Goal: Information Seeking & Learning: Understand process/instructions

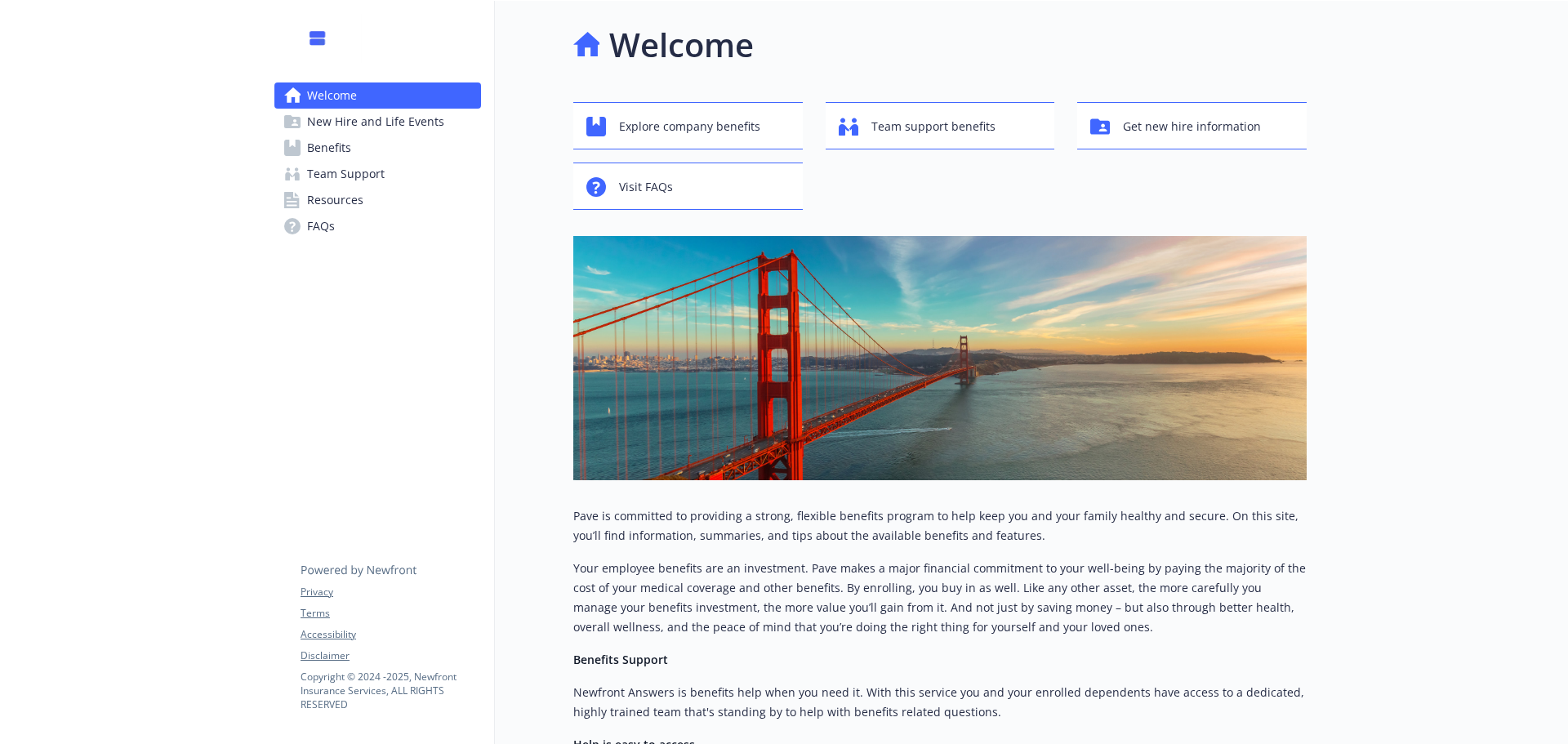
click at [325, 147] on span "Benefits" at bounding box center [329, 147] width 45 height 26
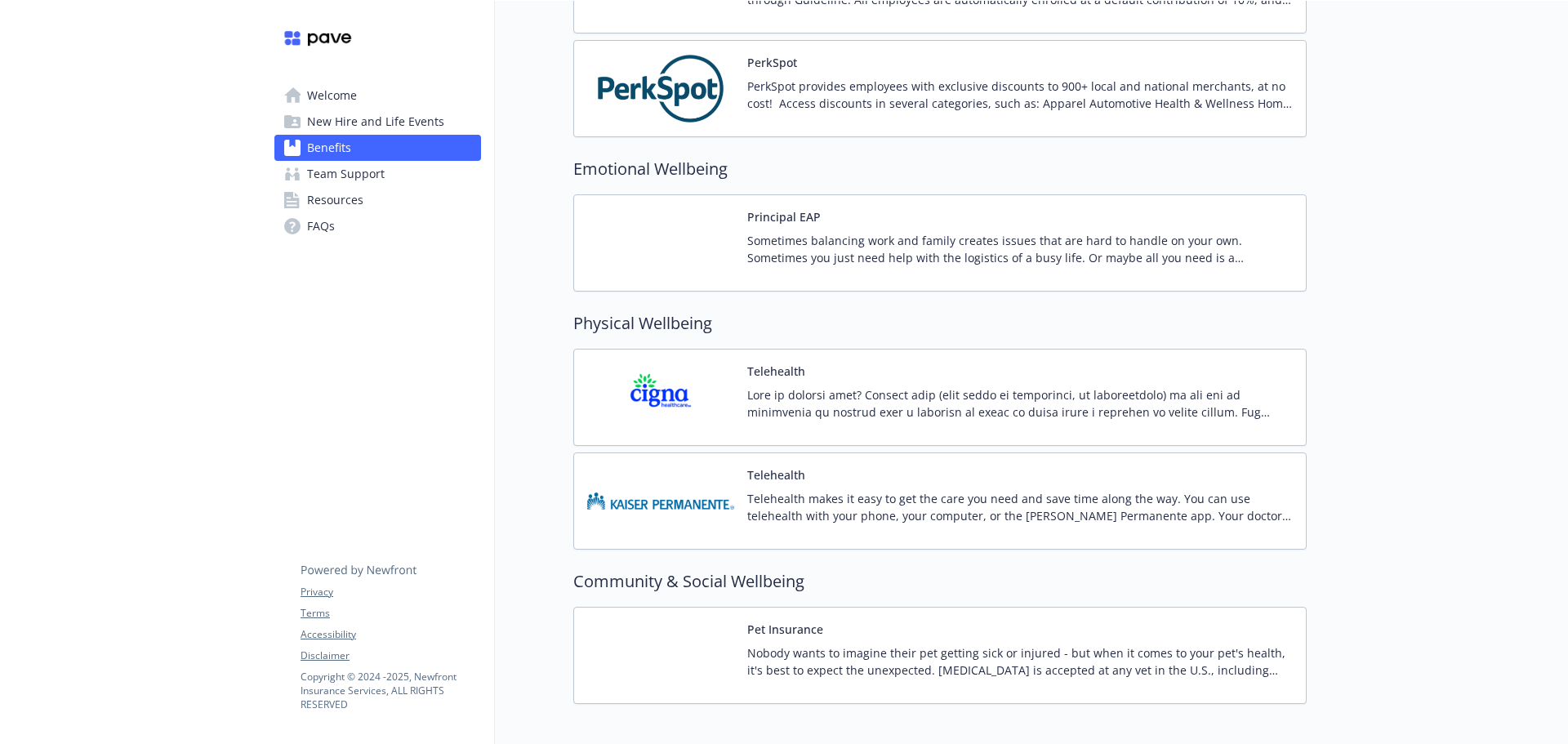
scroll to position [2762, 0]
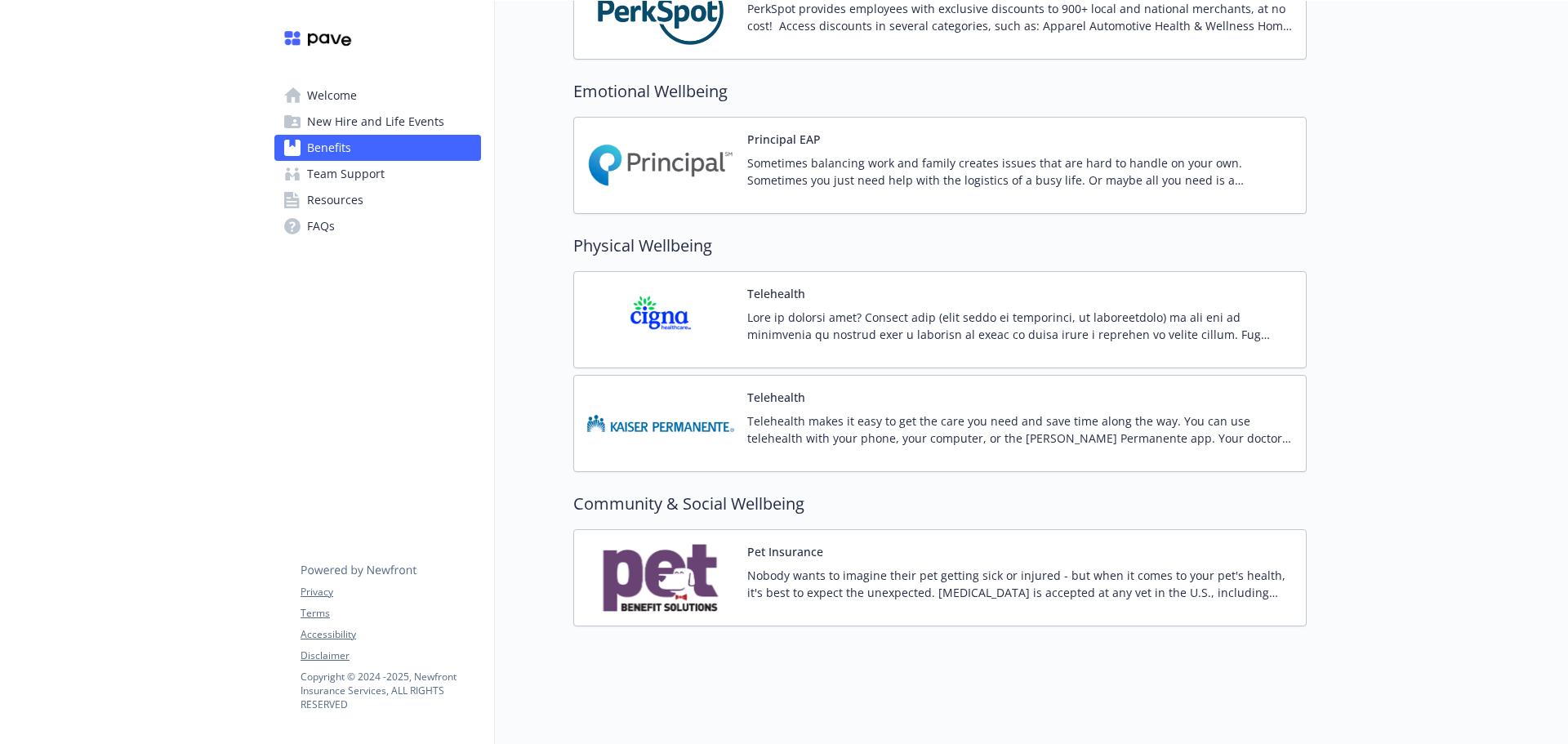
click at [764, 285] on button "Telehealth" at bounding box center [776, 293] width 58 height 17
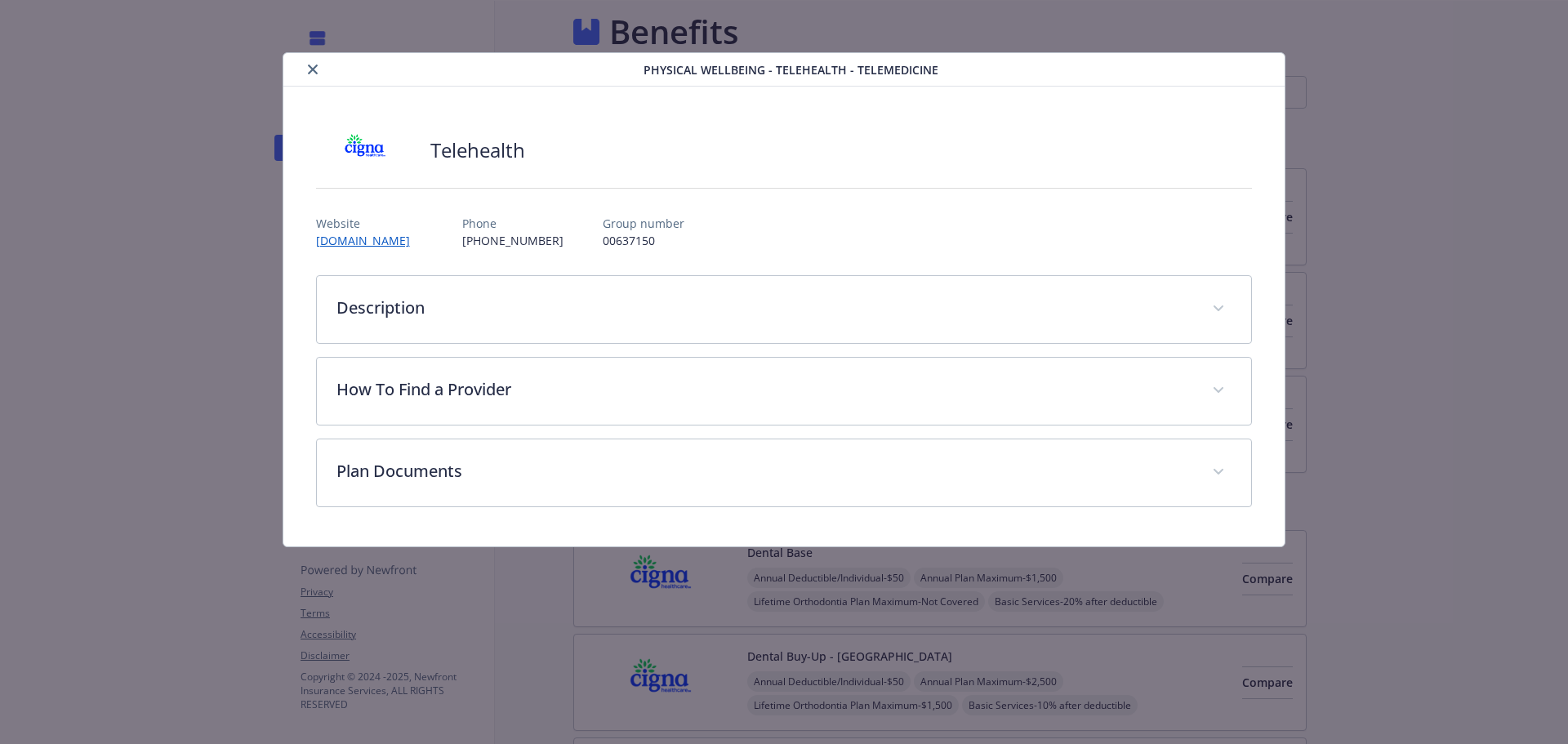
scroll to position [2762, 0]
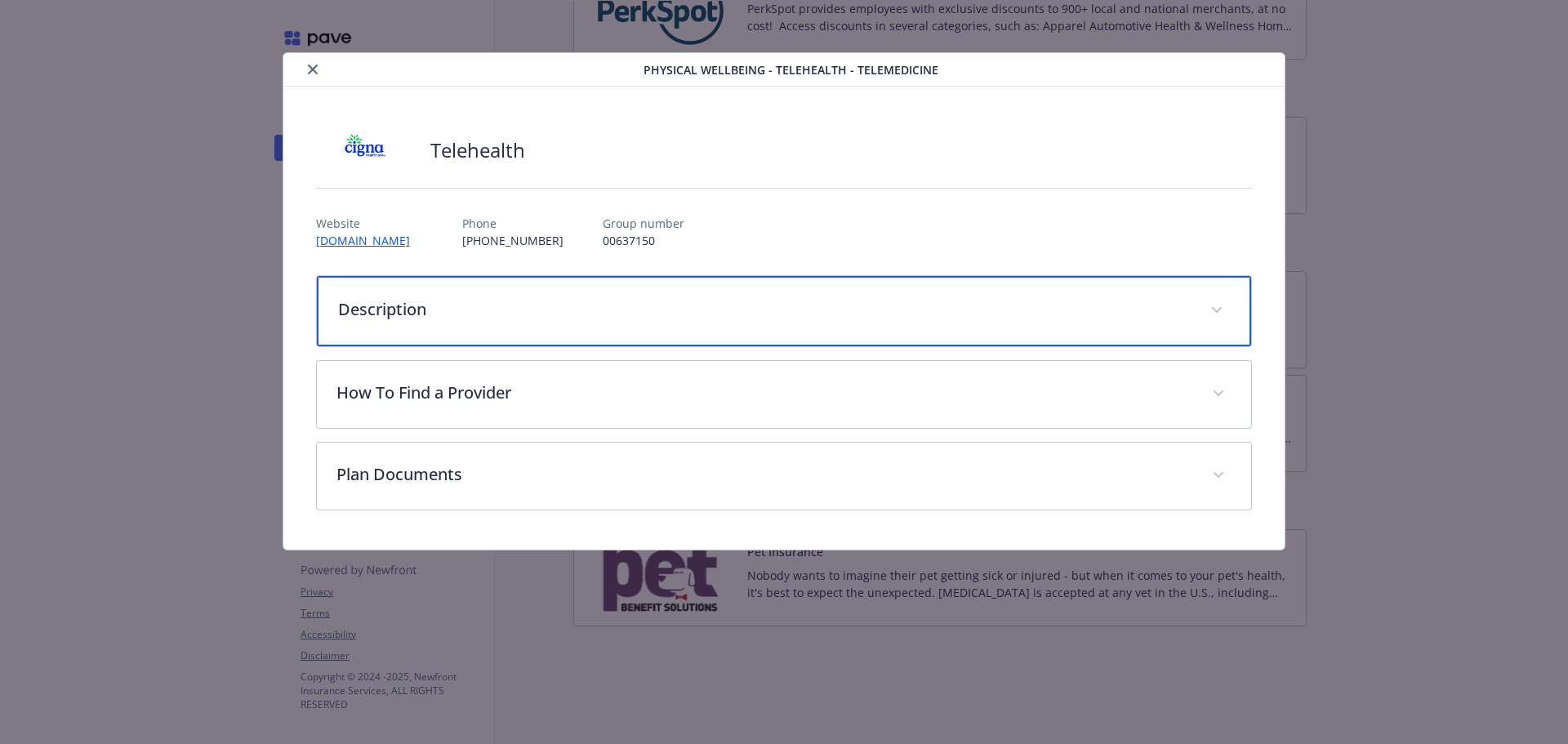
click at [795, 309] on p "Description" at bounding box center [765, 309] width 853 height 25
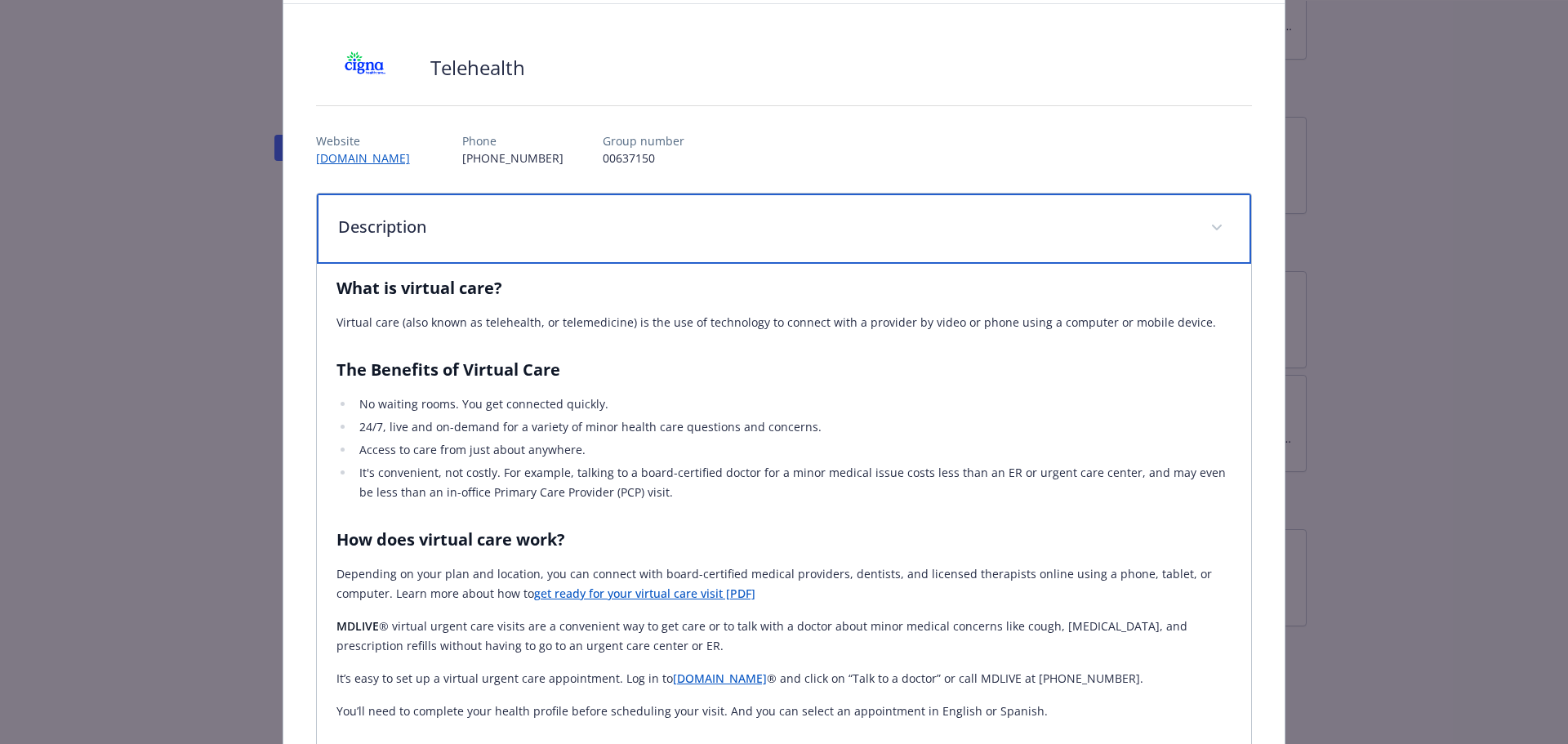
scroll to position [0, 0]
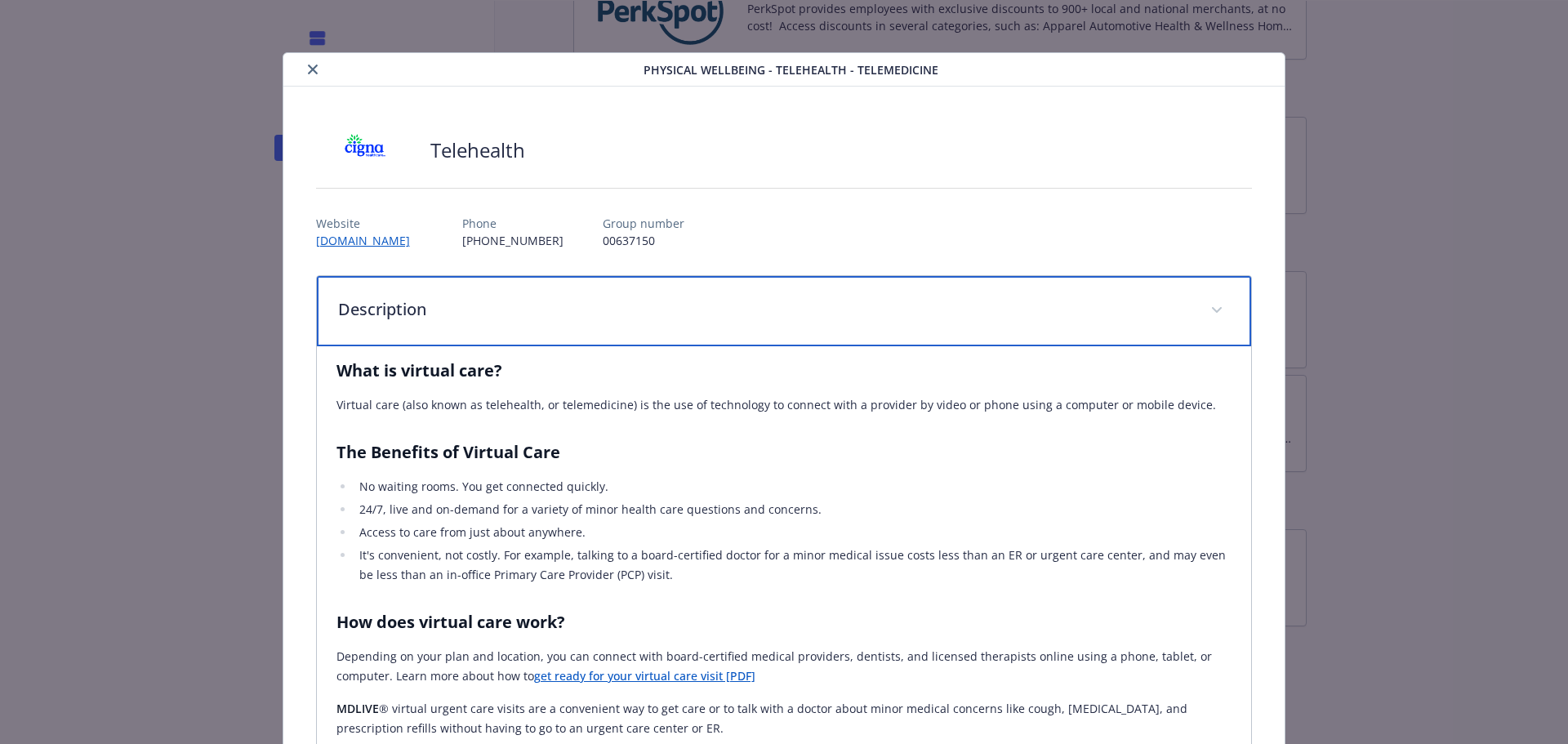
click at [946, 301] on p "Description" at bounding box center [765, 309] width 853 height 25
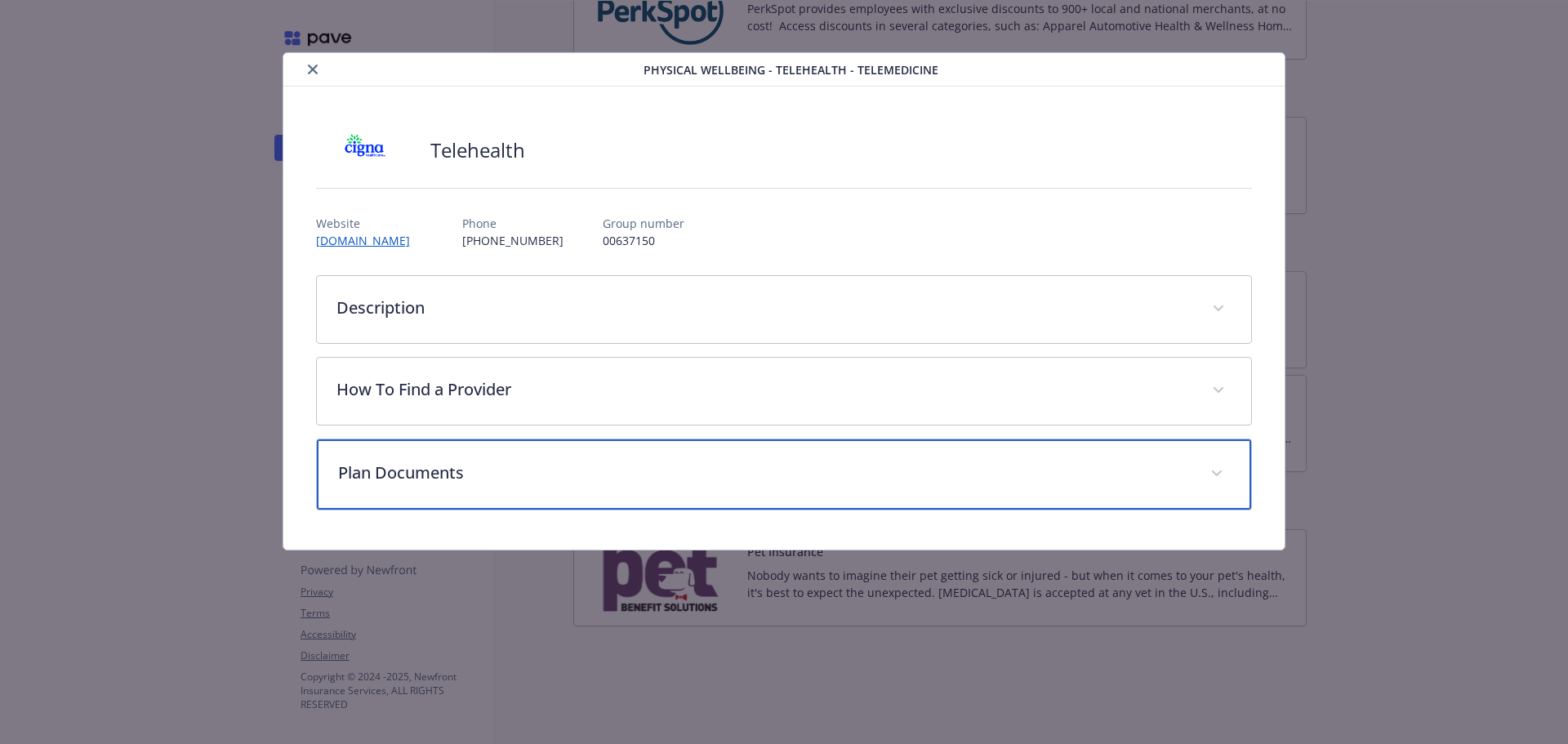
click at [888, 479] on p "Plan Documents" at bounding box center [765, 472] width 853 height 25
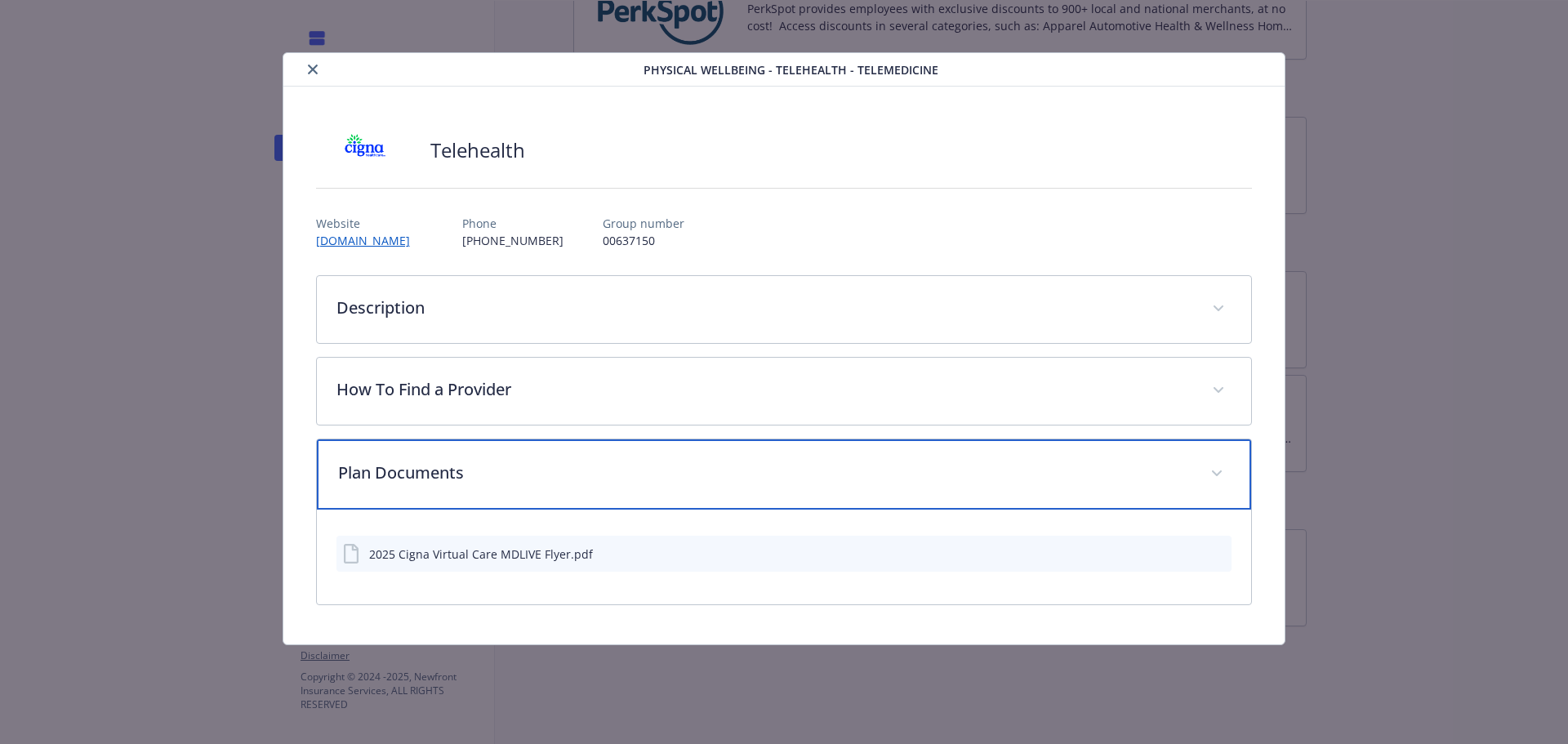
click at [887, 479] on p "Plan Documents" at bounding box center [765, 472] width 853 height 25
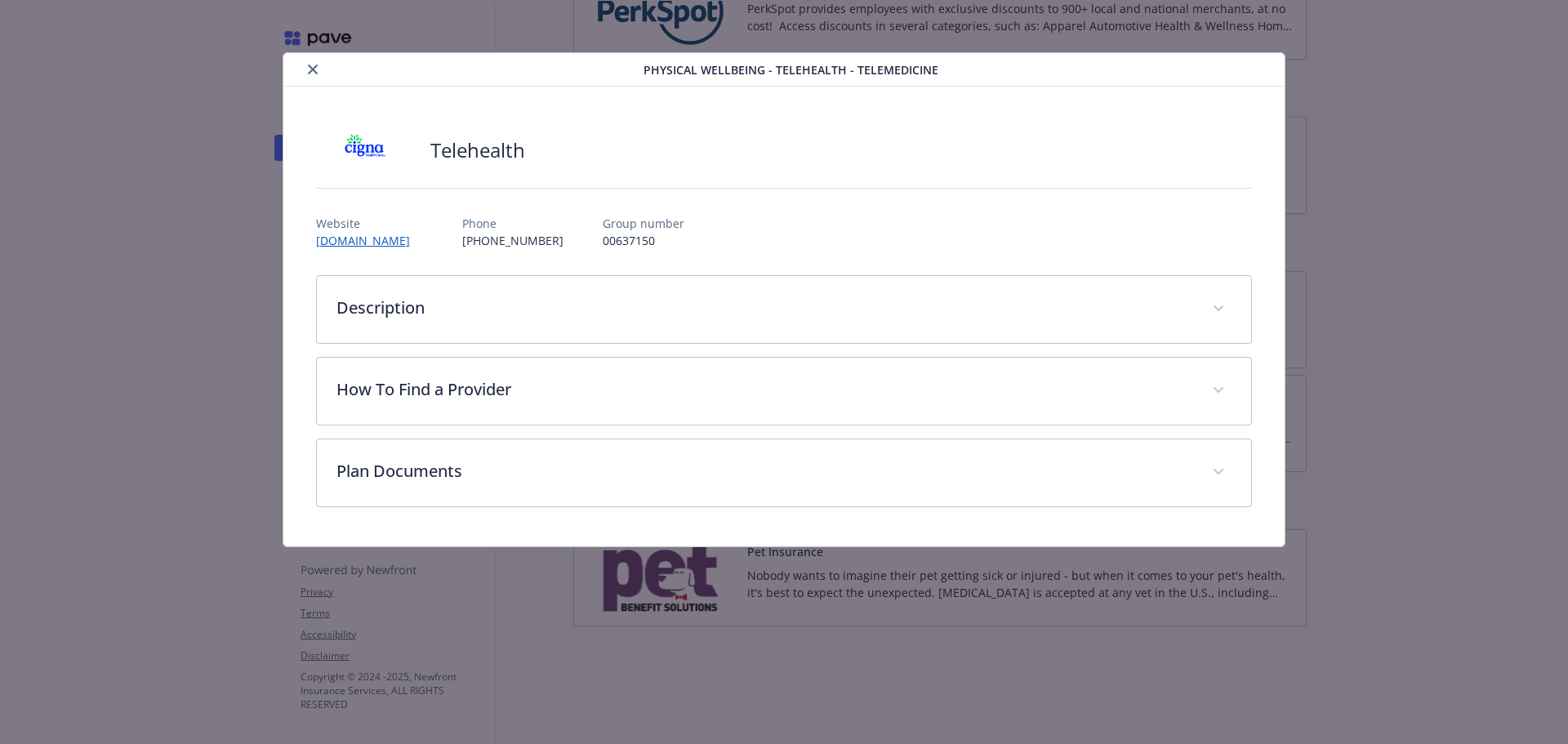
click at [308, 68] on icon "close" at bounding box center [313, 69] width 10 height 10
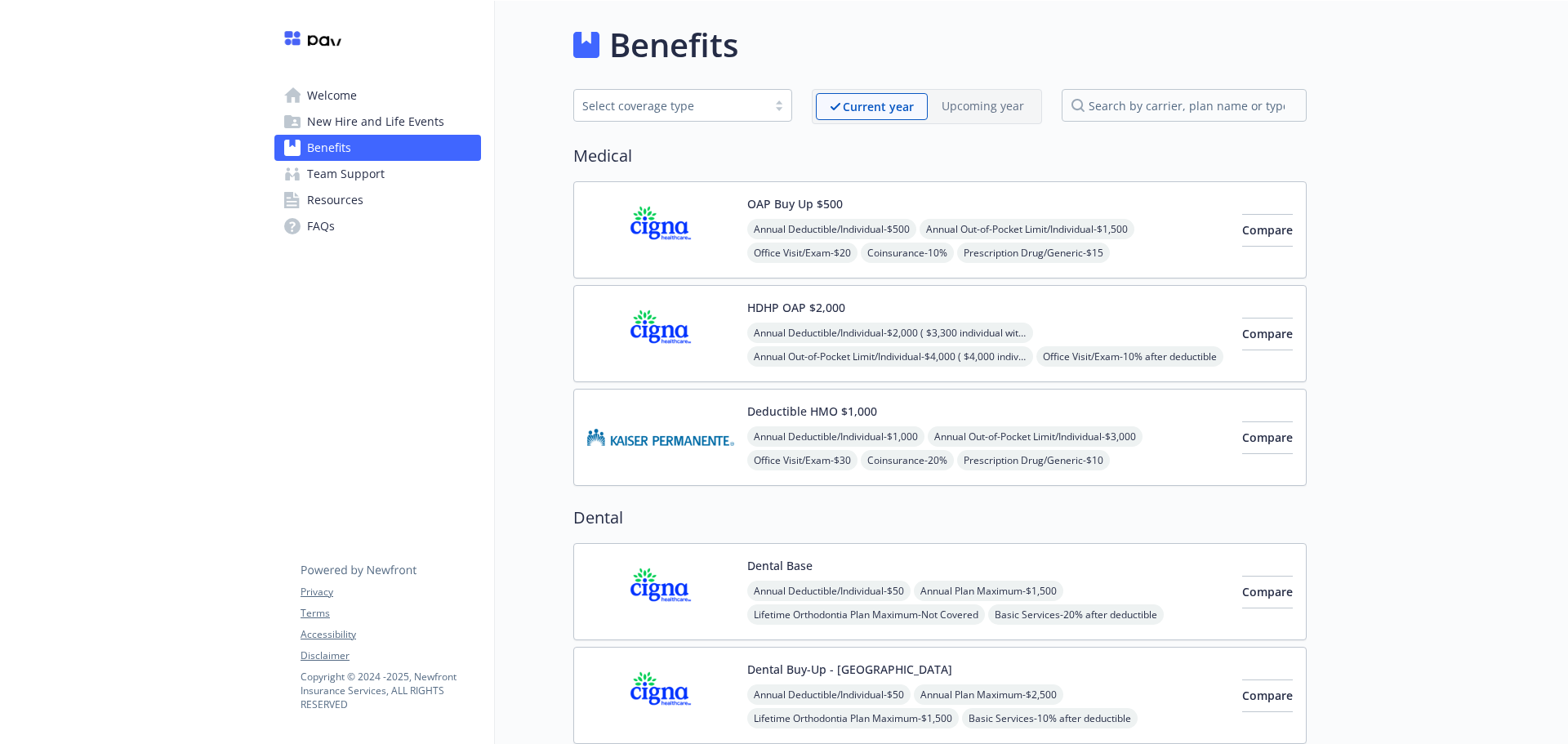
click at [779, 230] on span "Annual Deductible/Individual - $500" at bounding box center [832, 229] width 169 height 21
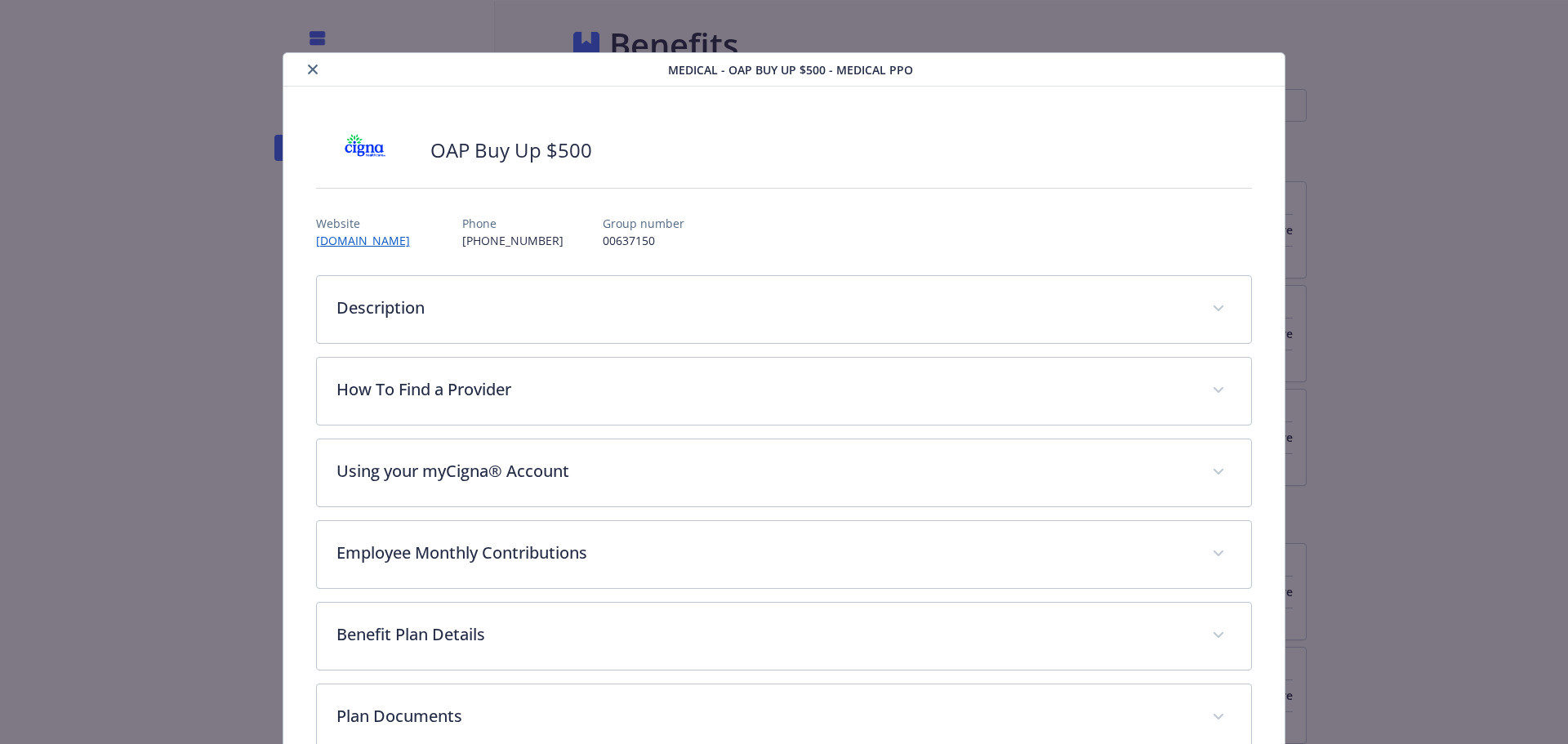
click at [311, 70] on icon "close" at bounding box center [313, 69] width 10 height 10
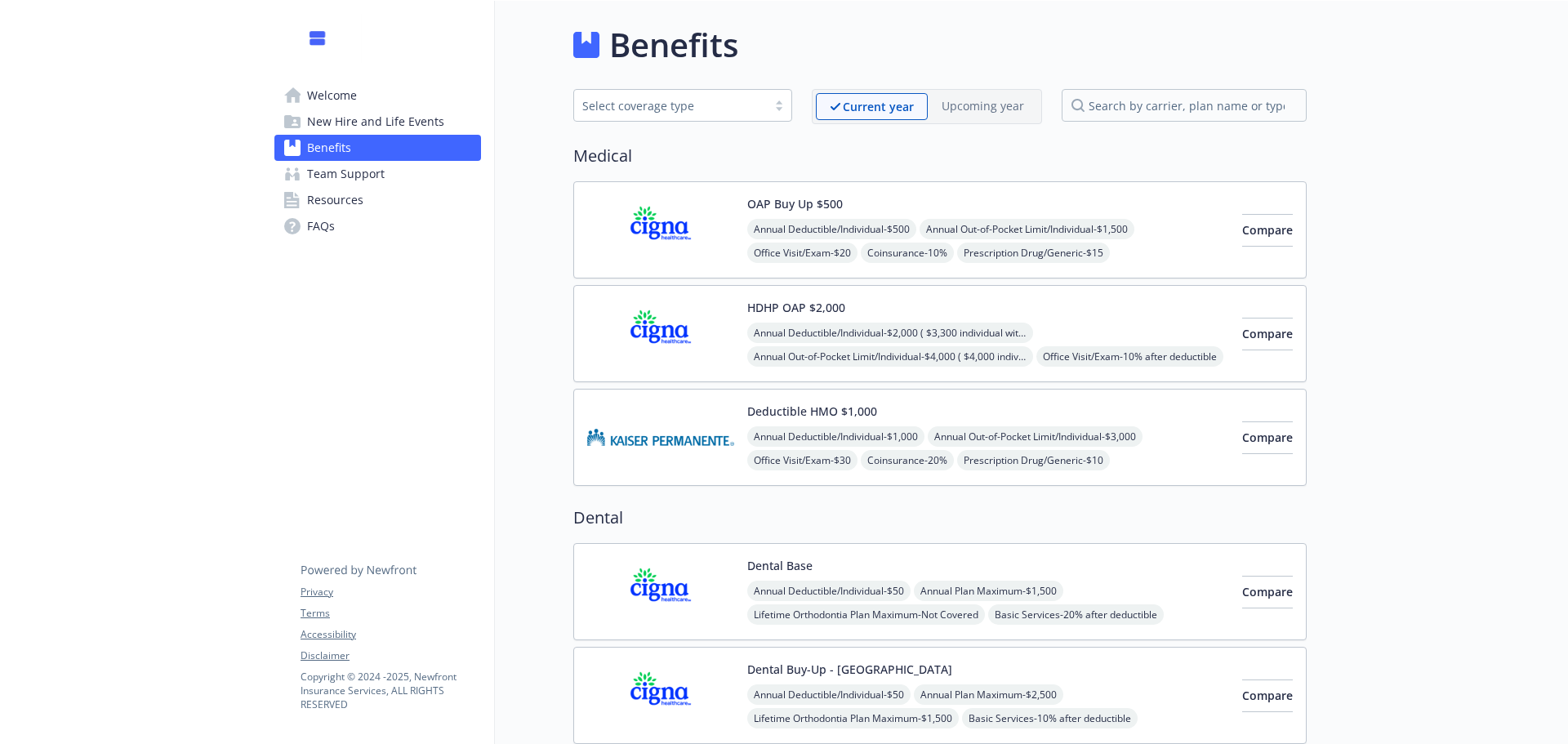
click at [857, 216] on div "OAP Buy Up $500 Annual Deductible/Individual - $500 Annual Out-of-Pocket Limit/…" at bounding box center [988, 230] width 482 height 69
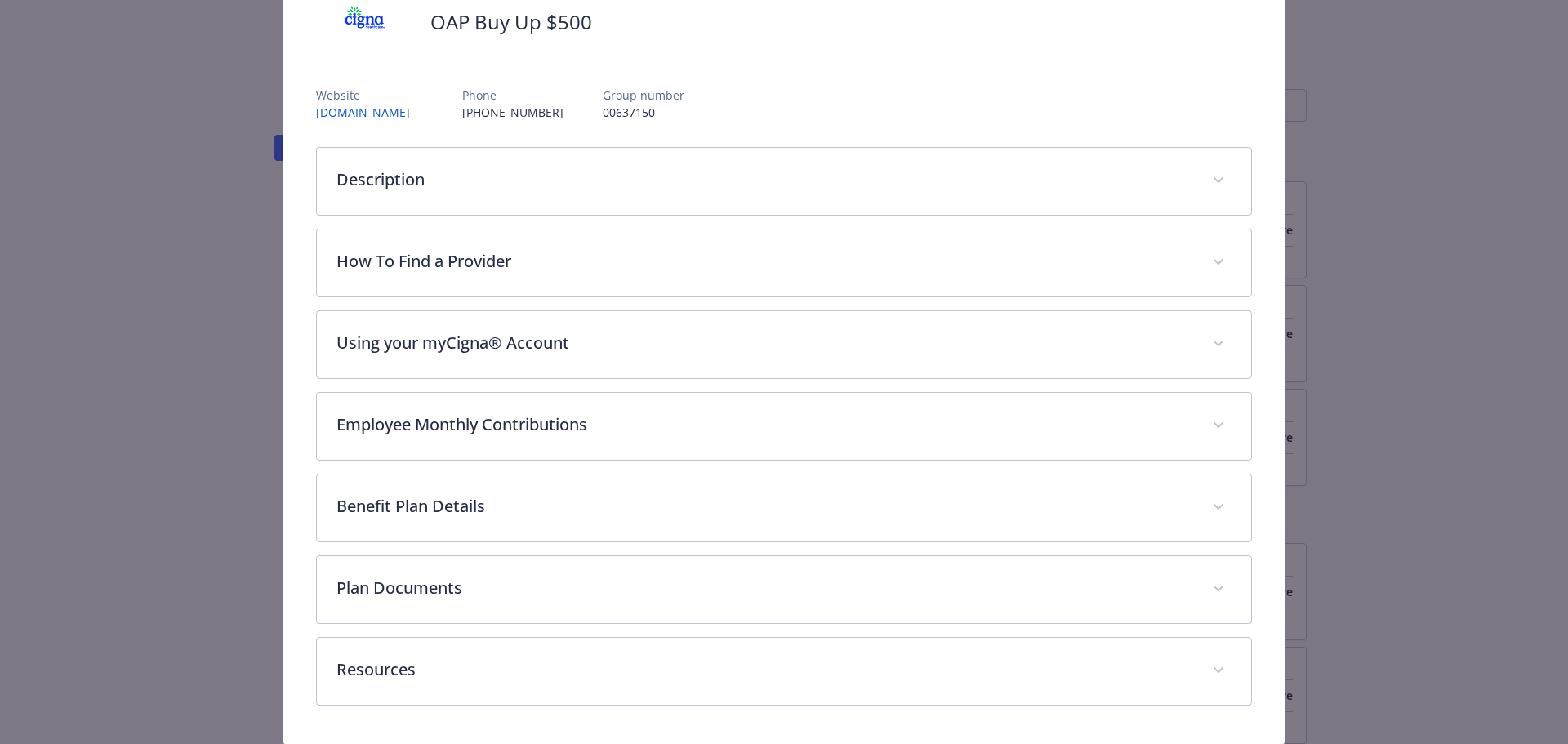
scroll to position [182, 0]
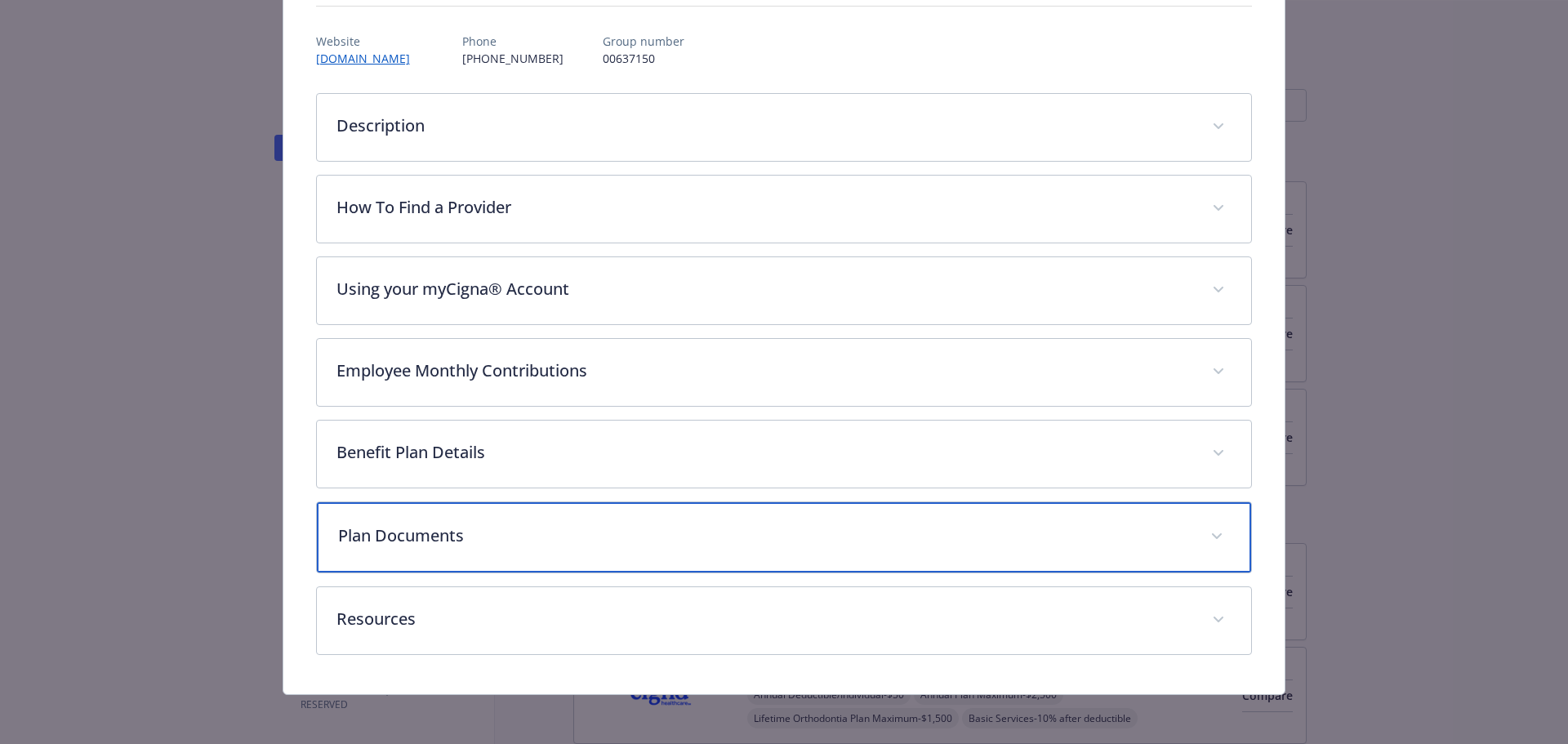
click at [587, 539] on p "Plan Documents" at bounding box center [765, 535] width 853 height 25
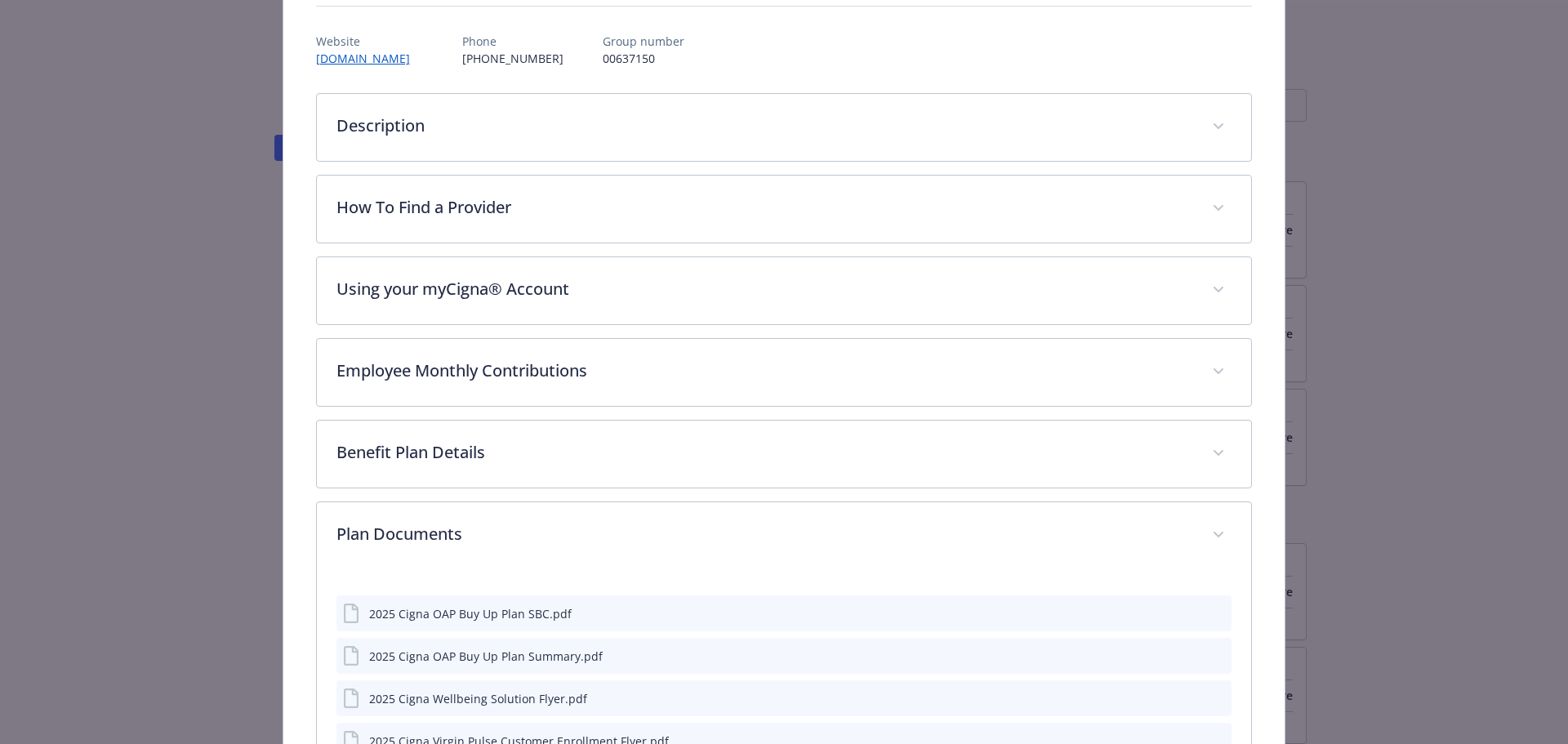
click at [1209, 614] on icon "preview file" at bounding box center [1216, 612] width 15 height 12
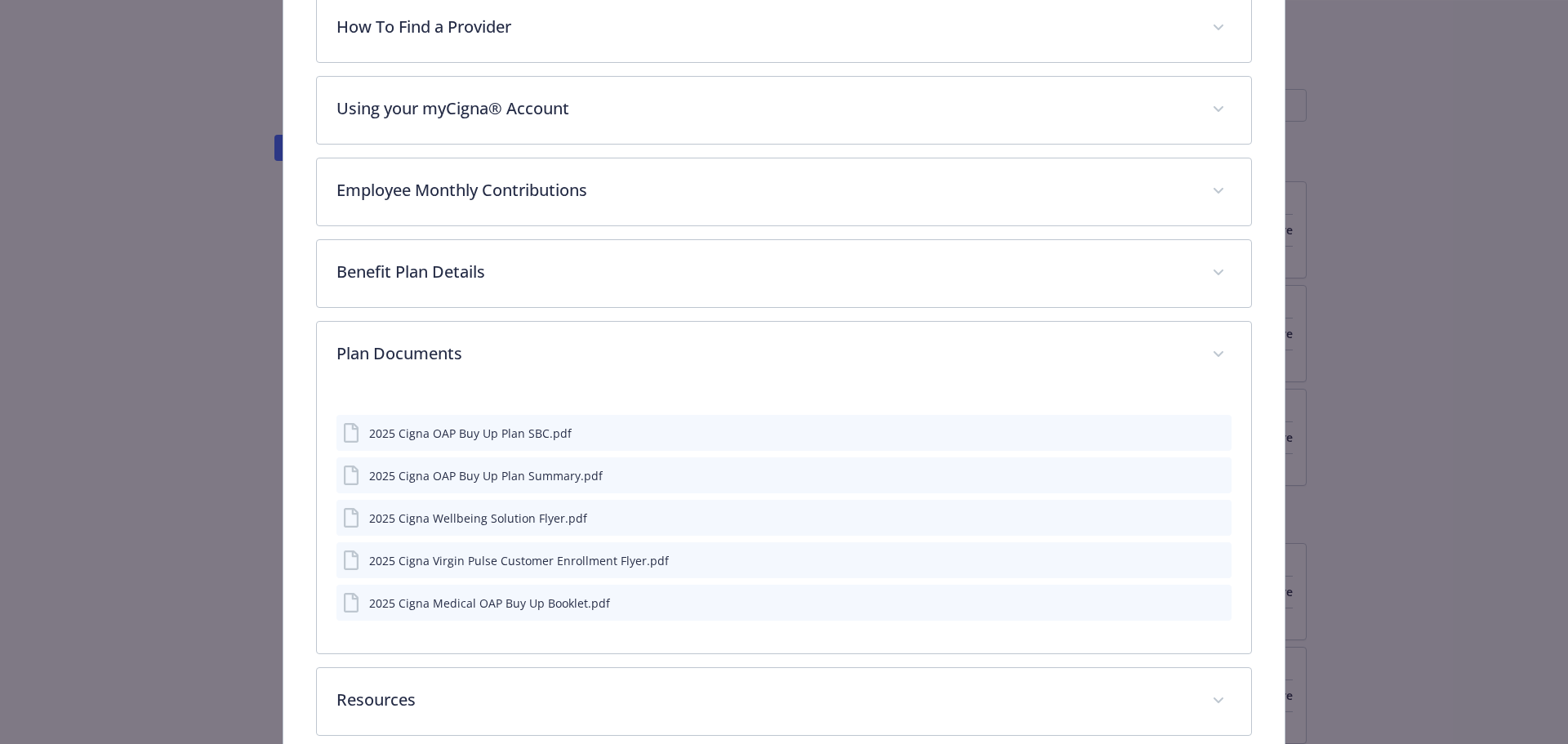
scroll to position [350, 0]
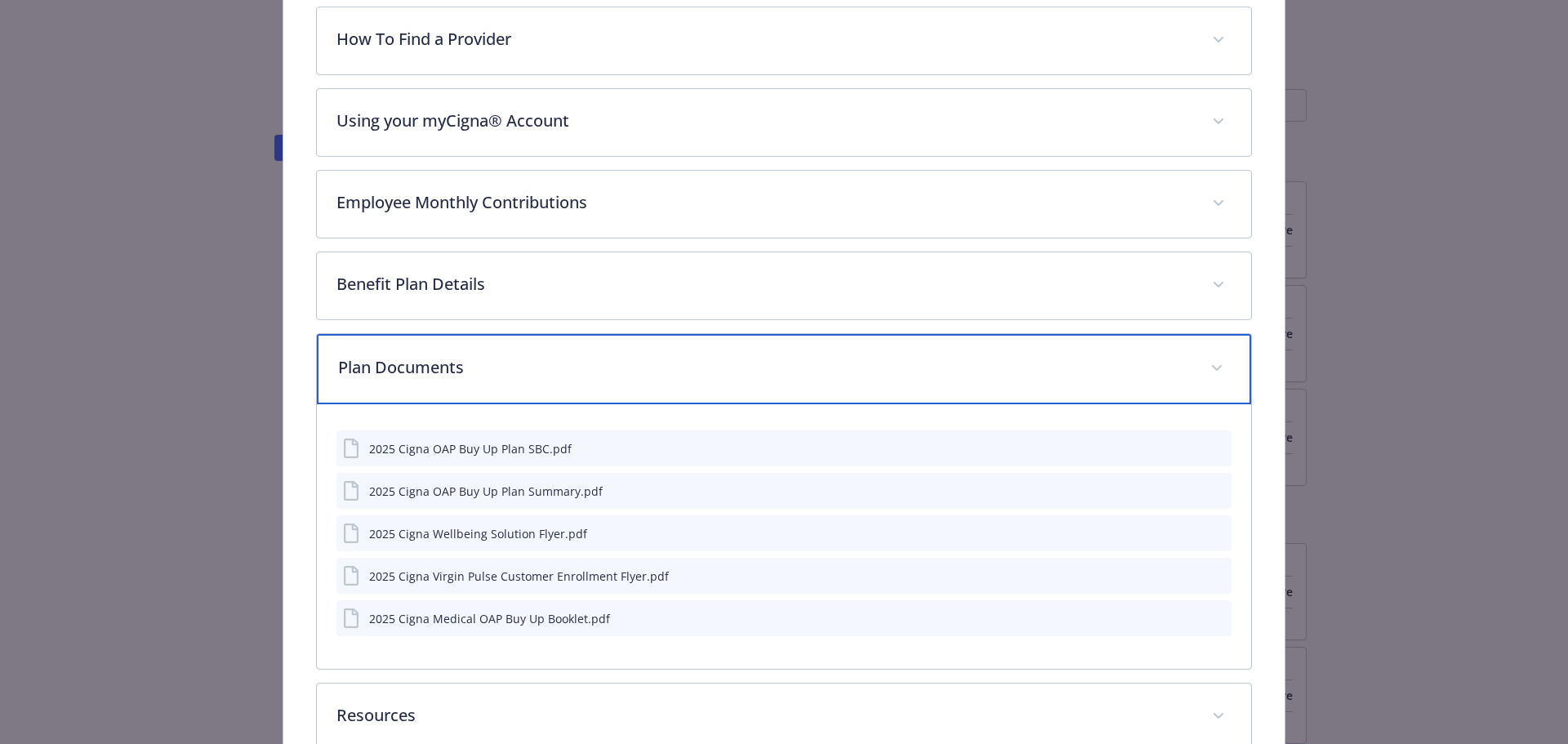
click at [1214, 366] on span "details for plan Medical - OAP Buy Up $500 - Medical PPO" at bounding box center [1217, 368] width 26 height 26
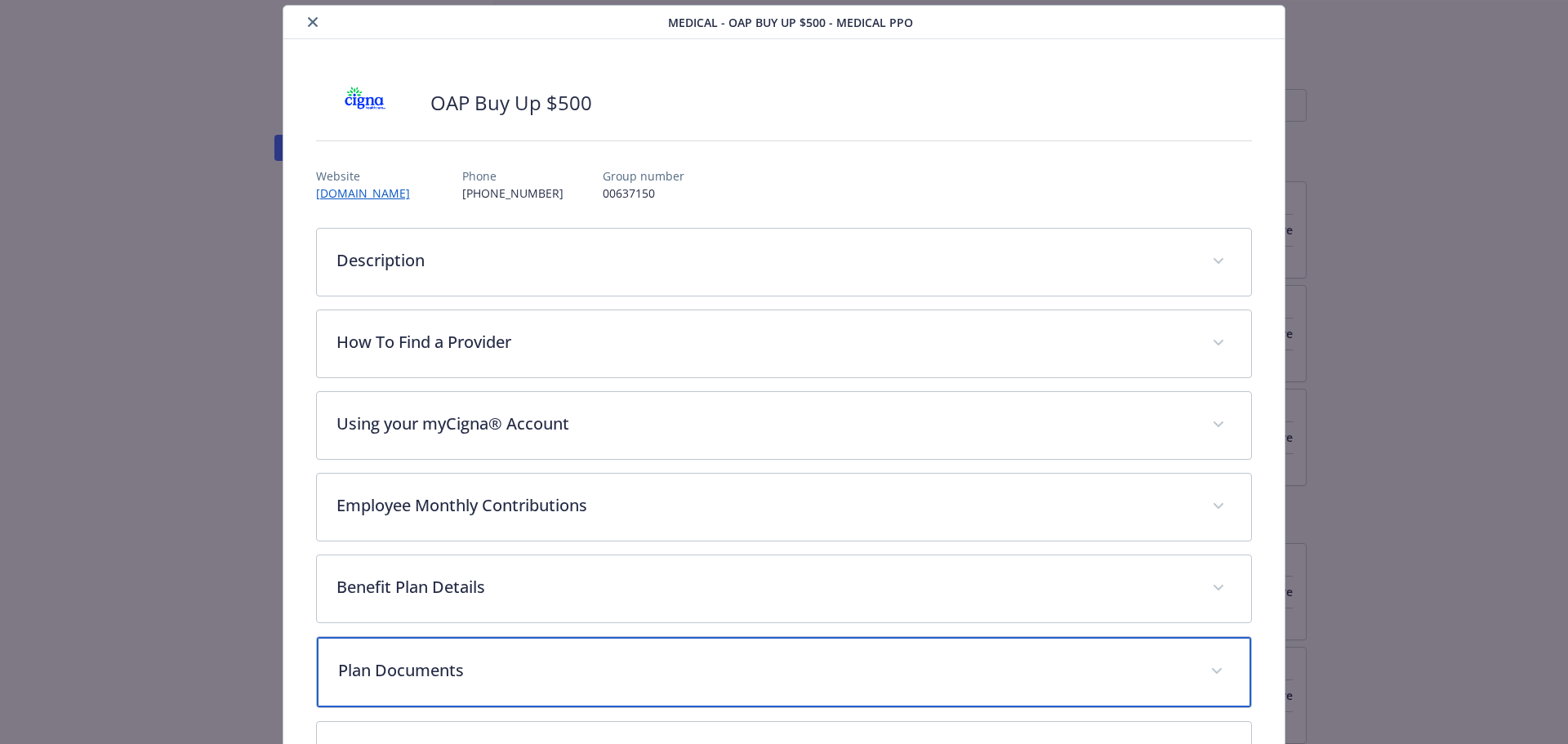
scroll to position [0, 0]
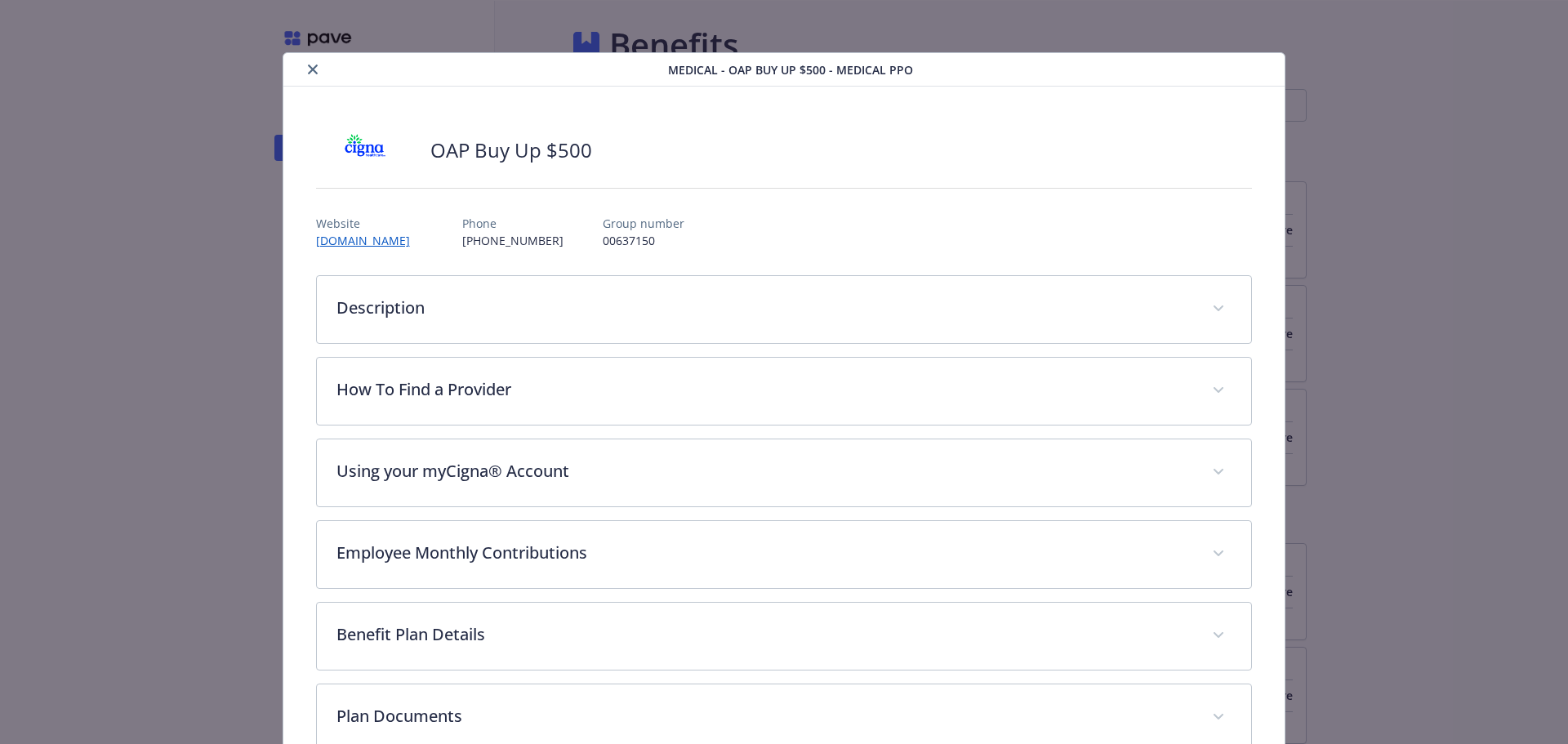
click at [308, 66] on icon "close" at bounding box center [313, 69] width 10 height 10
